Goal: Navigation & Orientation: Find specific page/section

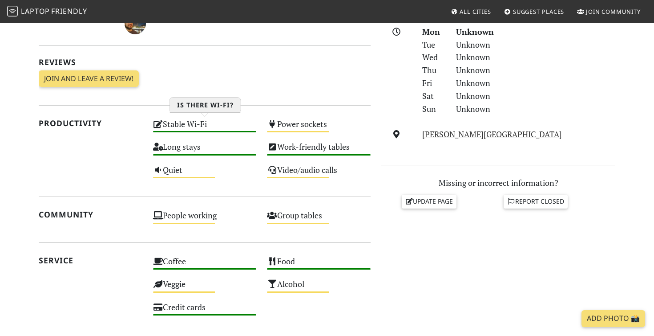
scroll to position [257, 0]
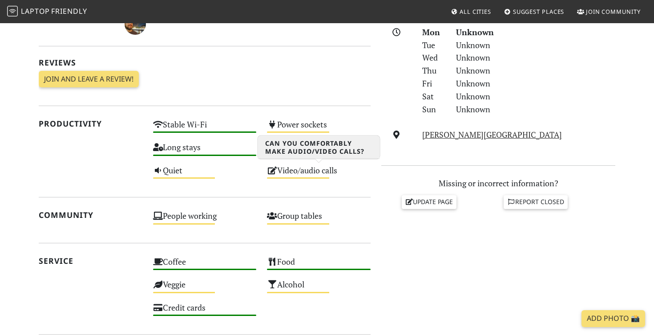
click at [293, 173] on div "Video/audio calls Medium" at bounding box center [319, 174] width 114 height 23
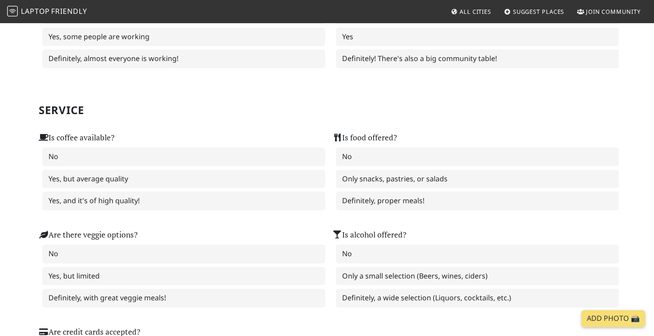
scroll to position [532, 0]
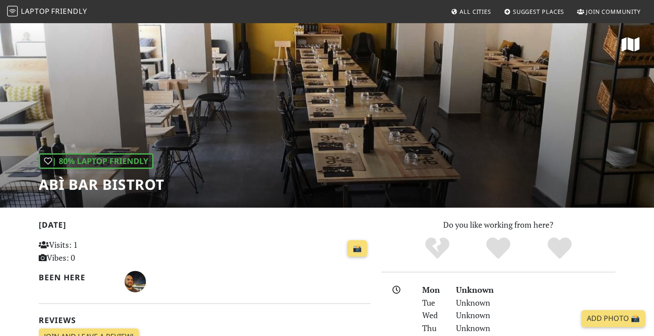
click at [472, 11] on span "All Cities" at bounding box center [476, 12] width 32 height 8
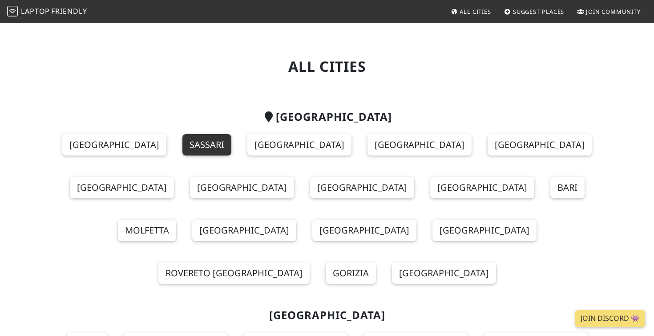
click at [183, 150] on link "Sassari" at bounding box center [207, 144] width 49 height 21
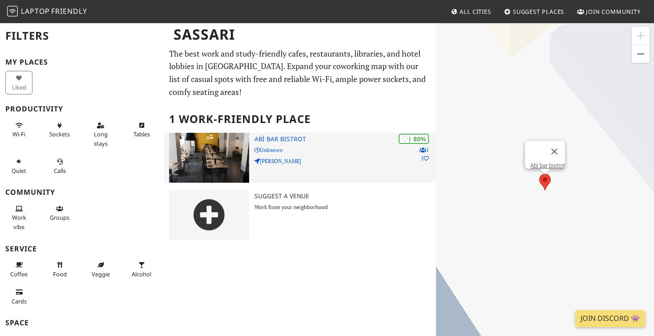
click at [290, 144] on div "| 80% 1 1 Abì bar bistrot Unknown Viale Umberto I" at bounding box center [346, 158] width 182 height 50
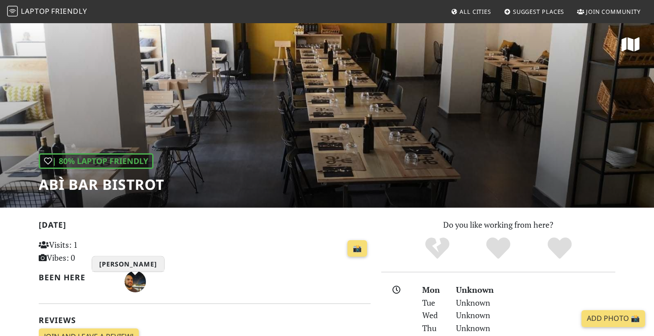
click at [133, 286] on img "Simone Scarduzio" at bounding box center [135, 281] width 21 height 21
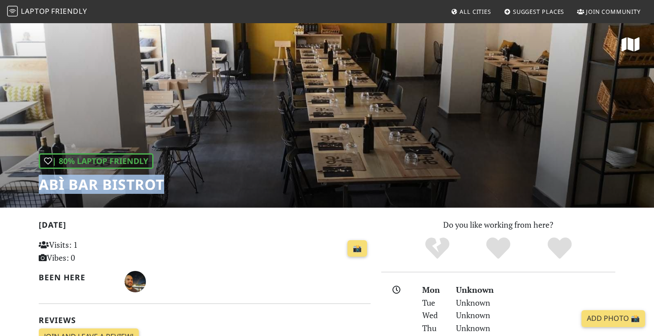
drag, startPoint x: 41, startPoint y: 186, endPoint x: 170, endPoint y: 186, distance: 129.5
click at [171, 186] on div "| 80% Laptop Friendly Abì bar bistrot" at bounding box center [327, 114] width 654 height 185
